Goal: Information Seeking & Learning: Learn about a topic

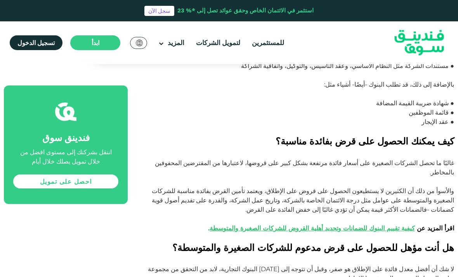
scroll to position [619, 0]
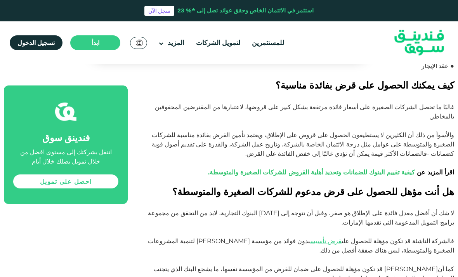
click at [341, 173] on link "كيفية تقييم البنوك للضمانات وتحديد أهلية القروض للشركات الصغيرة والمتوسطة" at bounding box center [312, 171] width 205 height 7
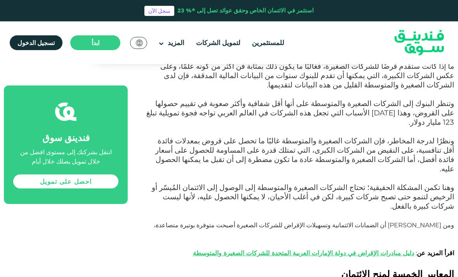
scroll to position [349, 0]
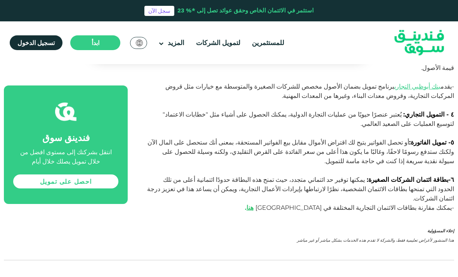
scroll to position [1233, 0]
